Goal: Complete application form

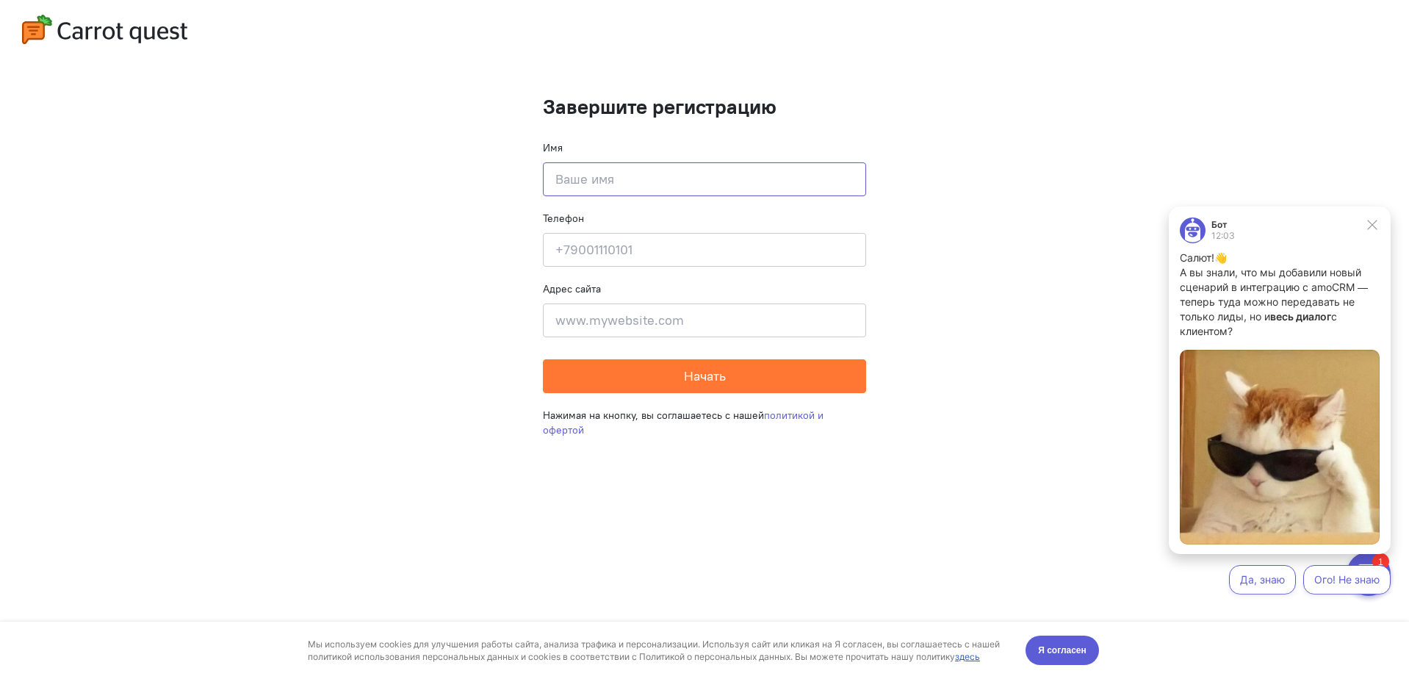
click at [600, 174] on input at bounding box center [704, 179] width 323 height 34
type input "[PERSON_NAME]"
type input "5"
click at [618, 246] on input at bounding box center [704, 250] width 323 height 34
click at [704, 316] on input "5" at bounding box center [704, 320] width 323 height 34
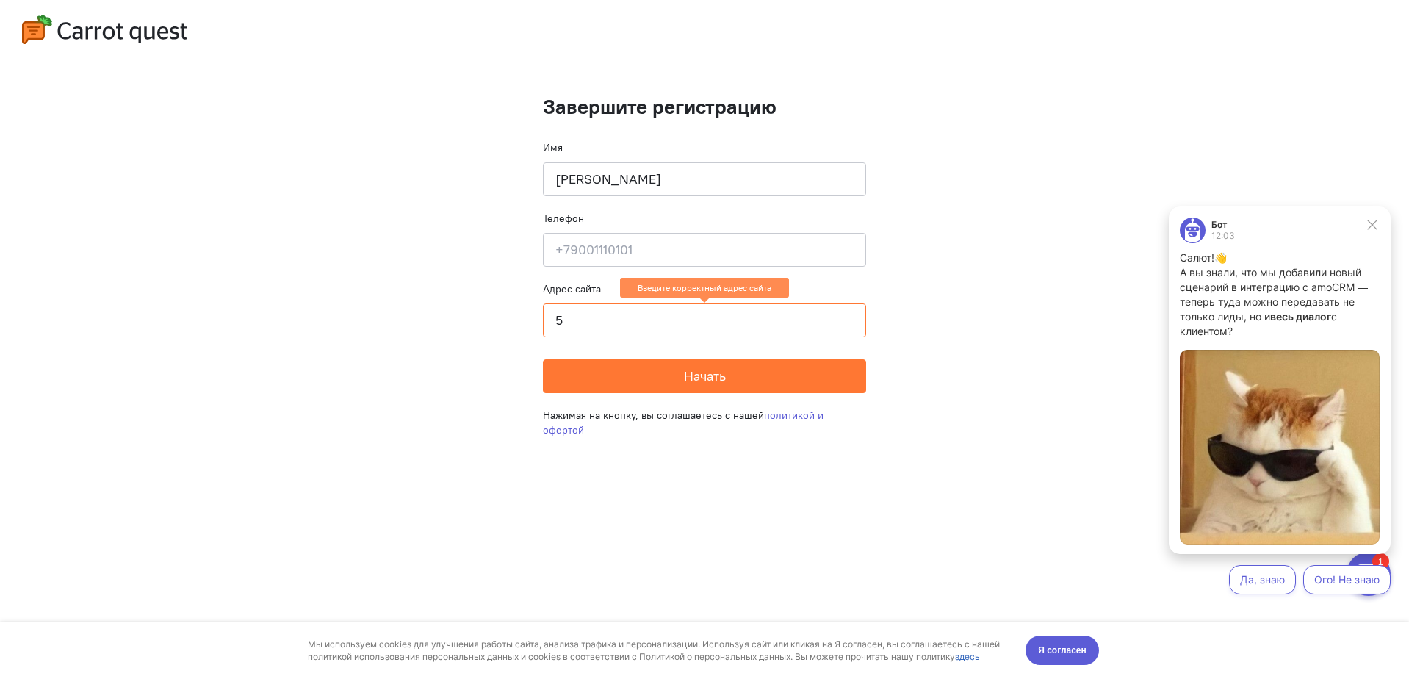
drag, startPoint x: 679, startPoint y: 320, endPoint x: 484, endPoint y: 332, distance: 195.1
click at [498, 327] on cq-completion-registration "Завершите регистрацию Имя [PERSON_NAME] Телефон Введите свой телефон Адрес сайт…" at bounding box center [704, 339] width 1409 height 679
